Goal: Find specific page/section: Find specific page/section

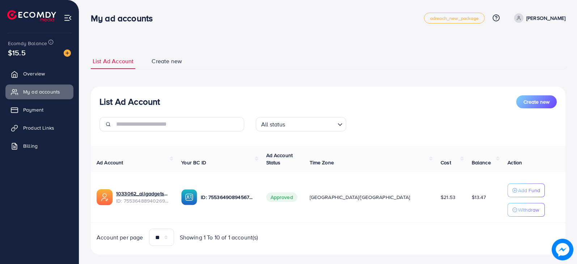
scroll to position [11, 0]
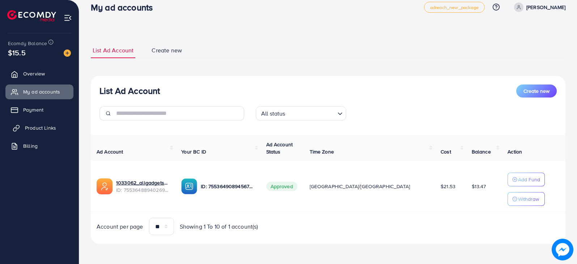
click at [46, 131] on span "Product Links" at bounding box center [40, 127] width 31 height 7
